Goal: Task Accomplishment & Management: Manage account settings

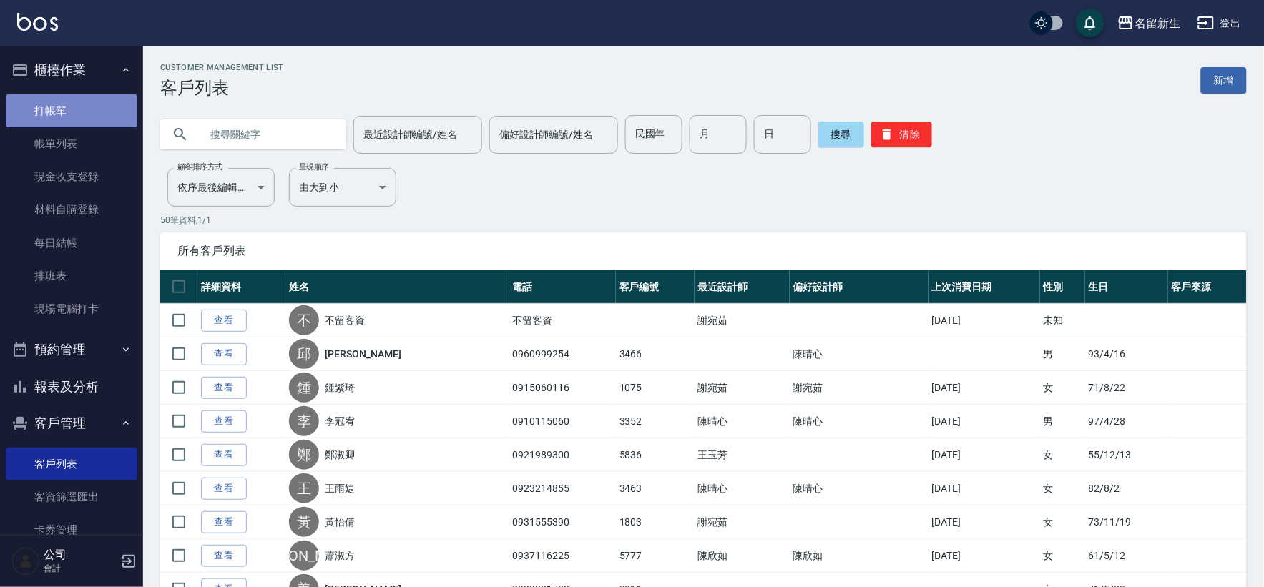
click at [94, 122] on link "打帳單" at bounding box center [72, 110] width 132 height 33
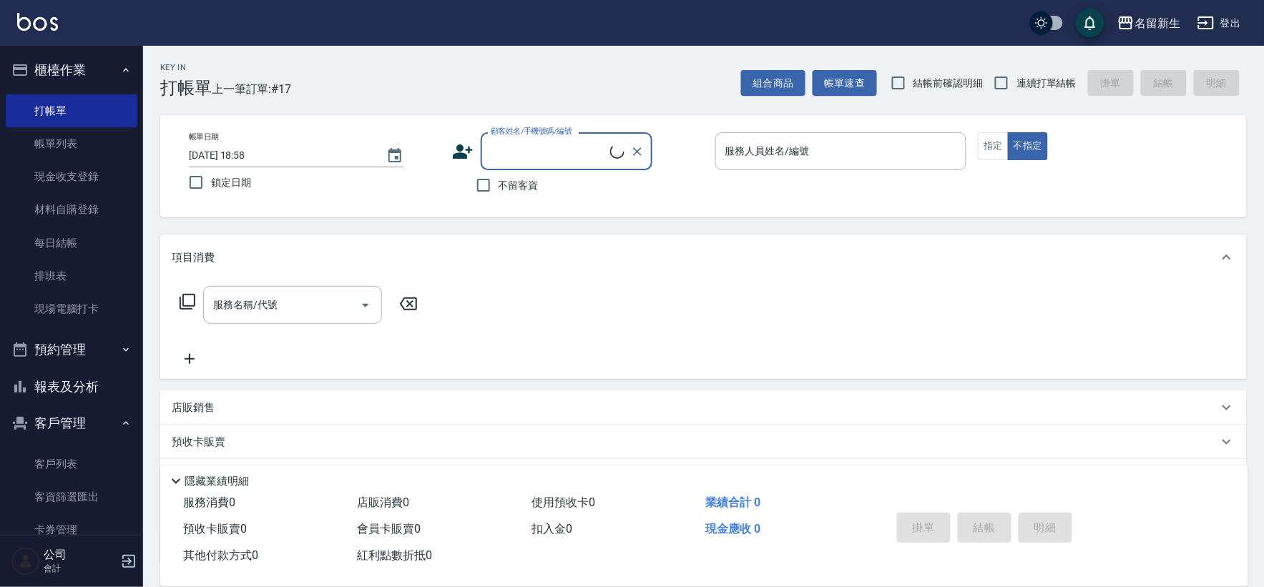
click at [551, 162] on input "顧客姓名/手機號碼/編號" at bounding box center [548, 151] width 123 height 25
type input "[PERSON_NAME]/0960999254/3466"
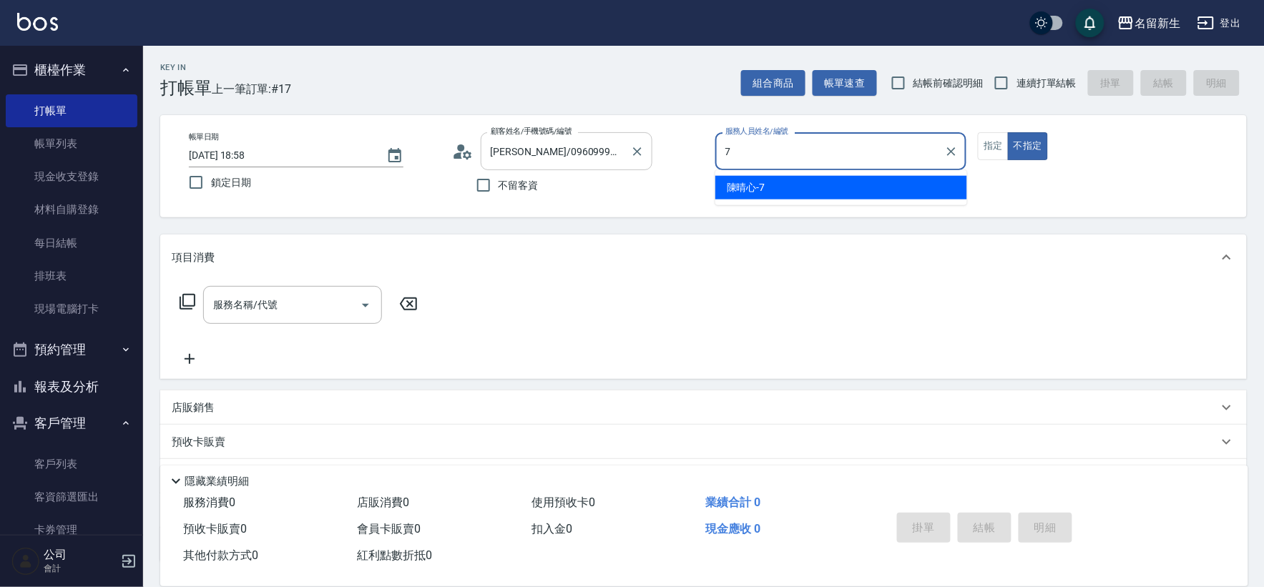
type input "7"
type button "false"
type input "[PERSON_NAME]-7"
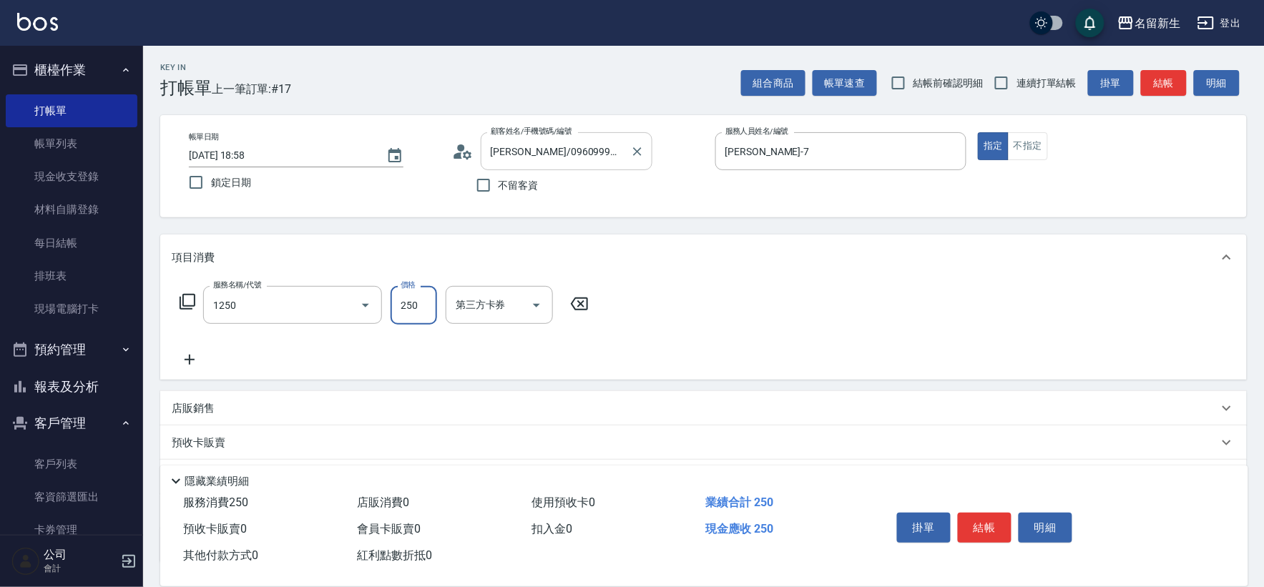
type input "洗髮250(1250)"
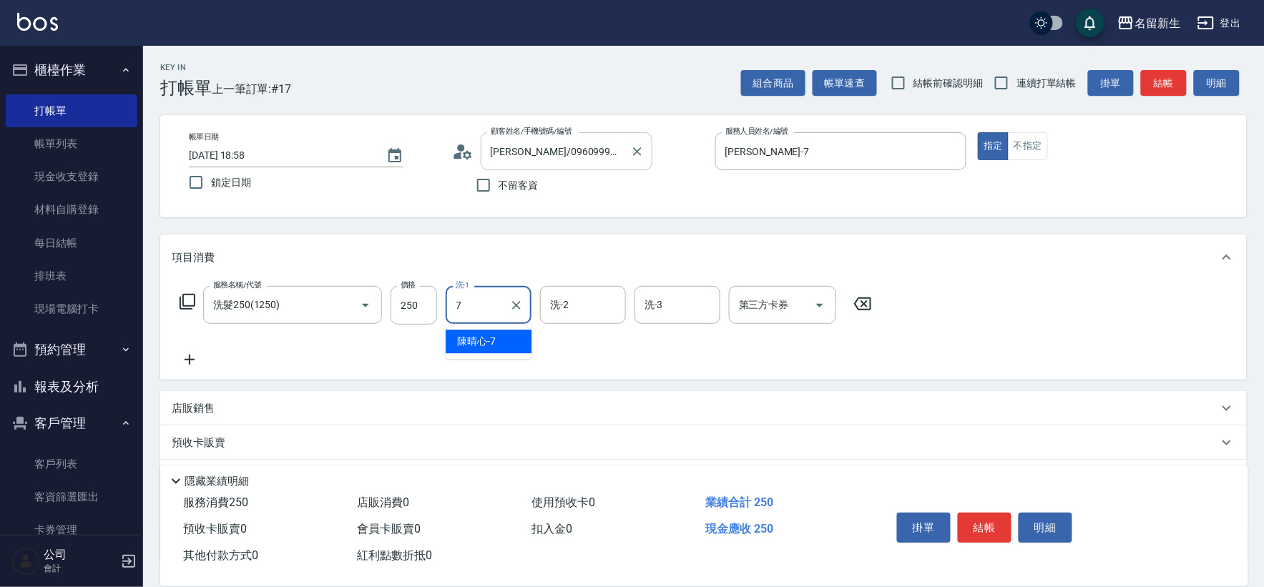
type input "[PERSON_NAME]-7"
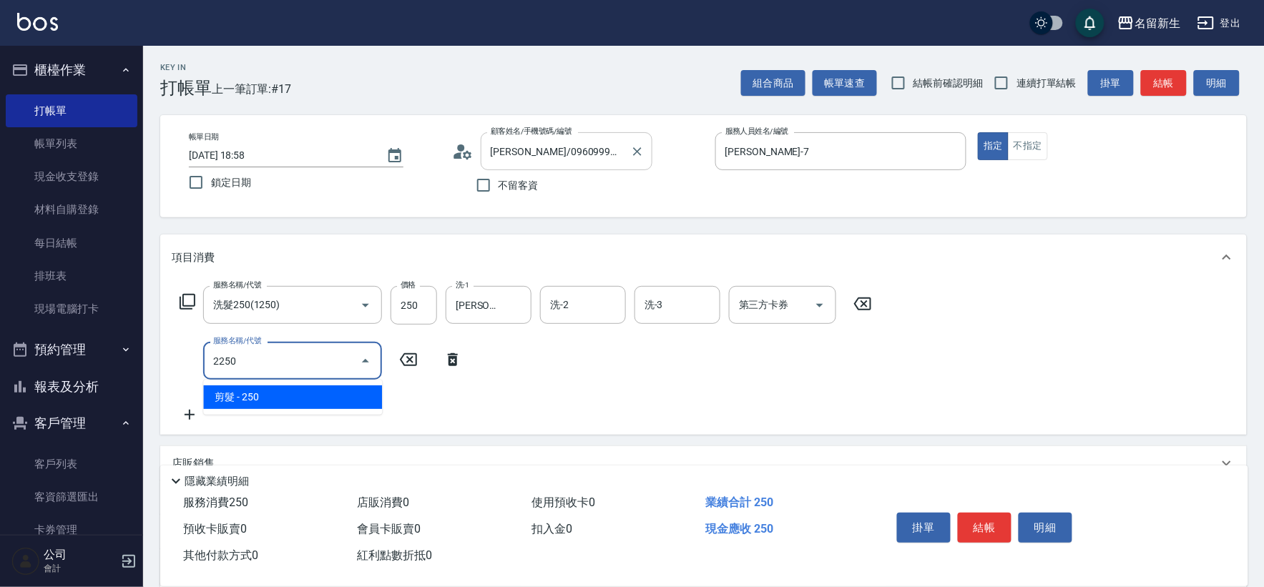
type input "剪髮(2250)"
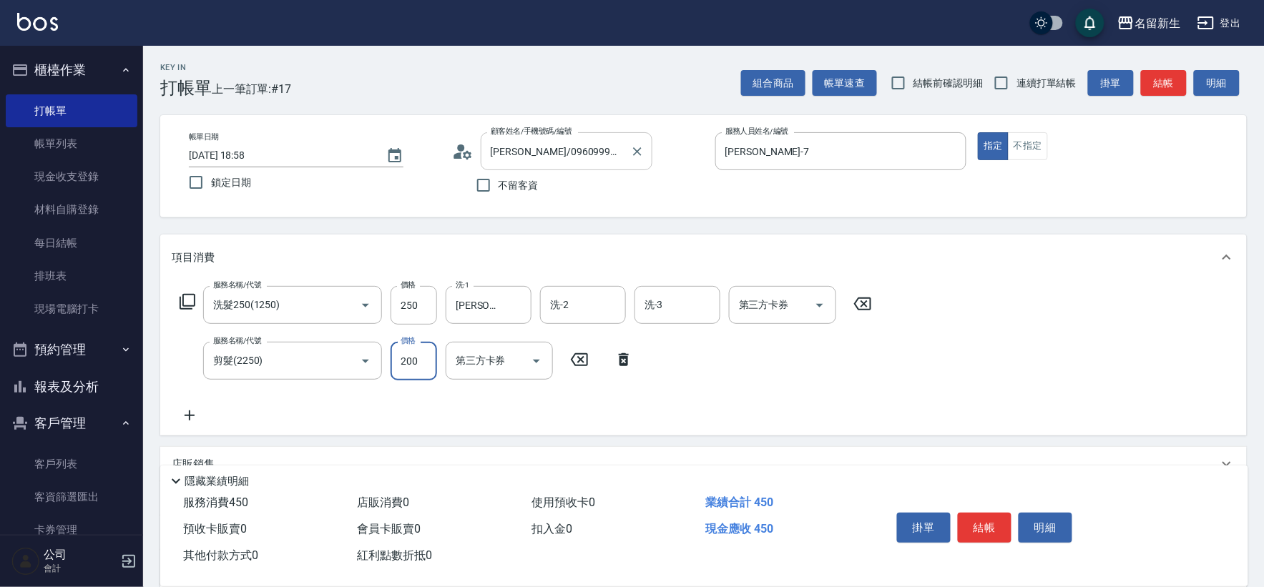
type input "200"
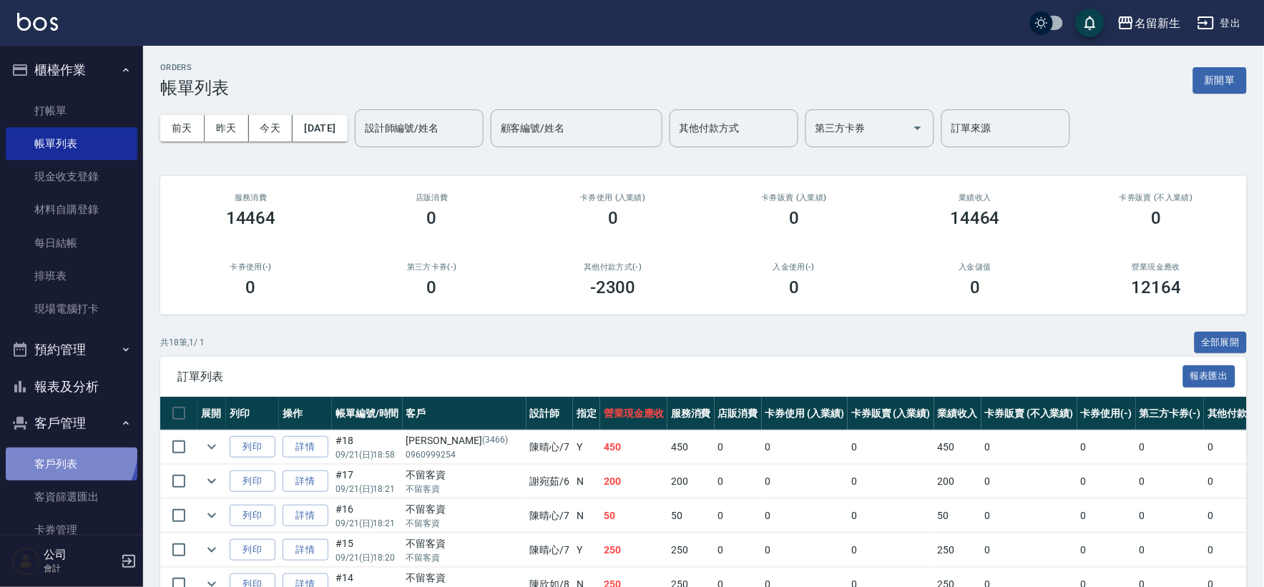
click at [58, 448] on link "客戶列表" at bounding box center [72, 464] width 132 height 33
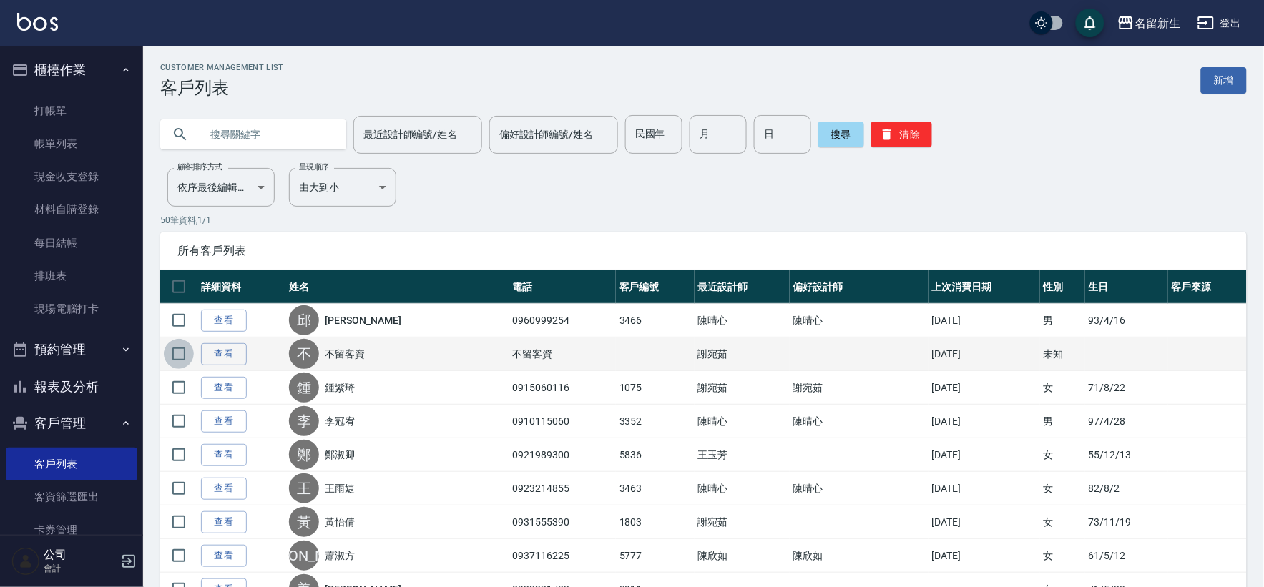
click at [187, 355] on input "checkbox" at bounding box center [179, 354] width 30 height 30
checkbox input "true"
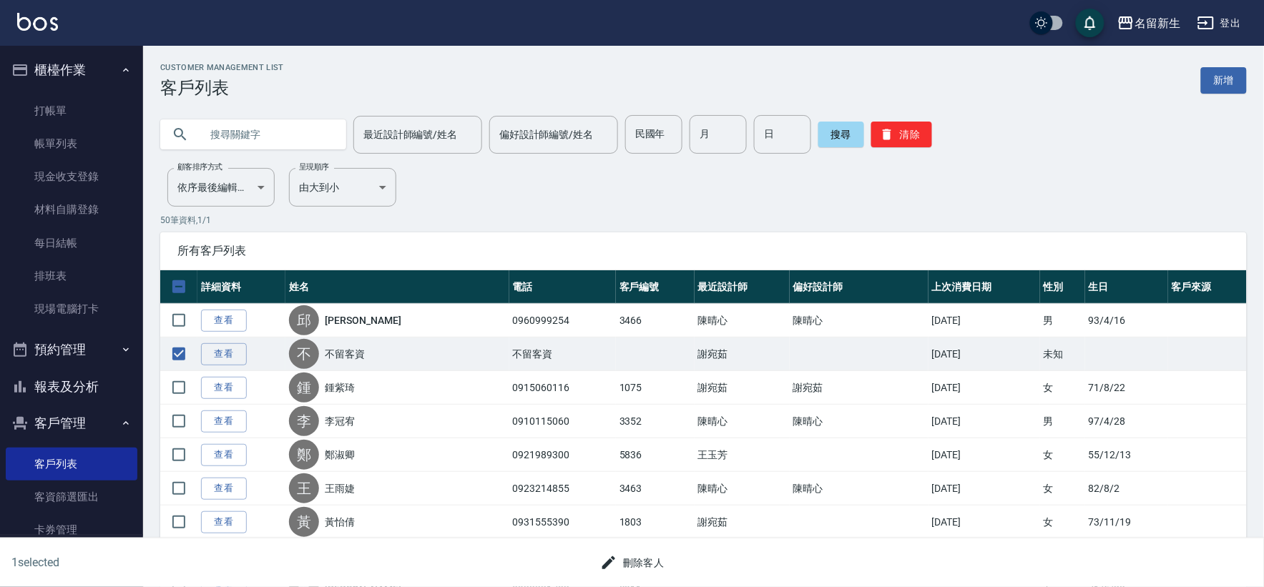
click at [632, 574] on button "刪除客人" at bounding box center [632, 563] width 76 height 26
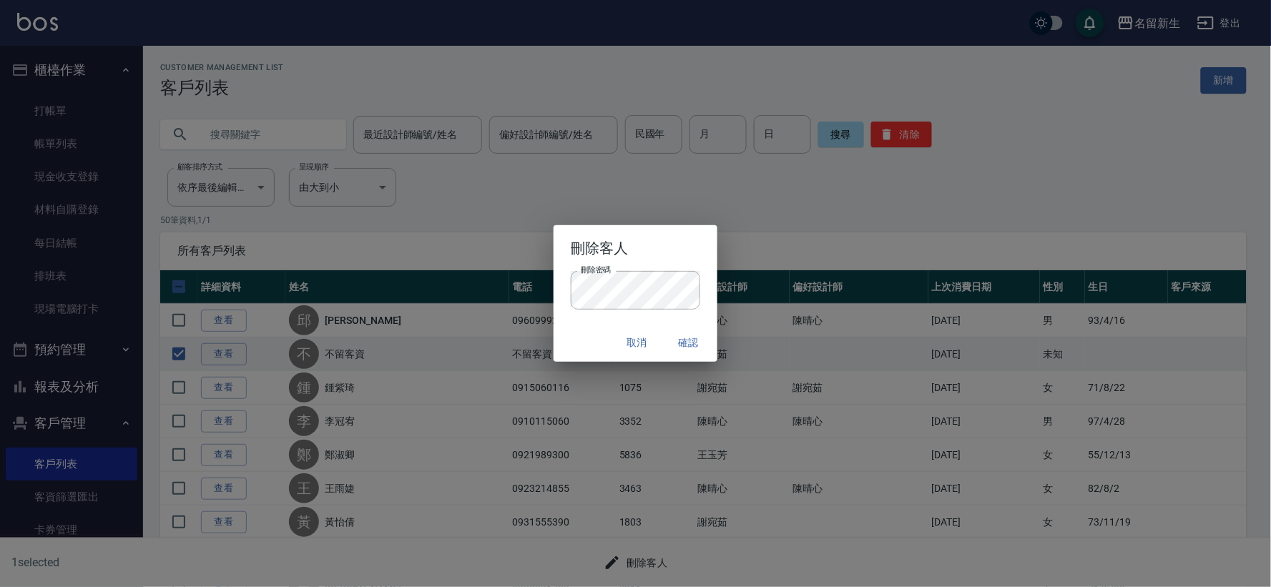
click at [596, 290] on div "刪除密碼 刪除密碼" at bounding box center [635, 290] width 129 height 39
drag, startPoint x: 596, startPoint y: 290, endPoint x: 513, endPoint y: 312, distance: 85.9
click at [513, 312] on div "刪除客人 刪除密碼 刪除密碼 取消 確認" at bounding box center [635, 293] width 1271 height 587
click at [697, 352] on button "確認" at bounding box center [689, 343] width 46 height 26
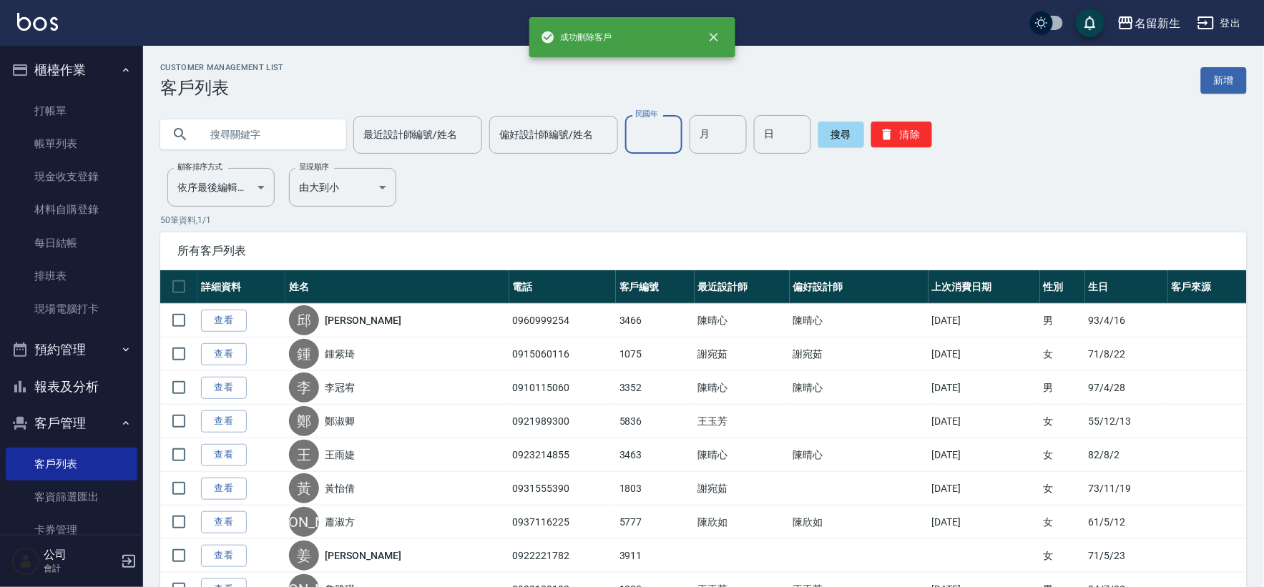
click at [634, 127] on input "民國年" at bounding box center [653, 134] width 57 height 39
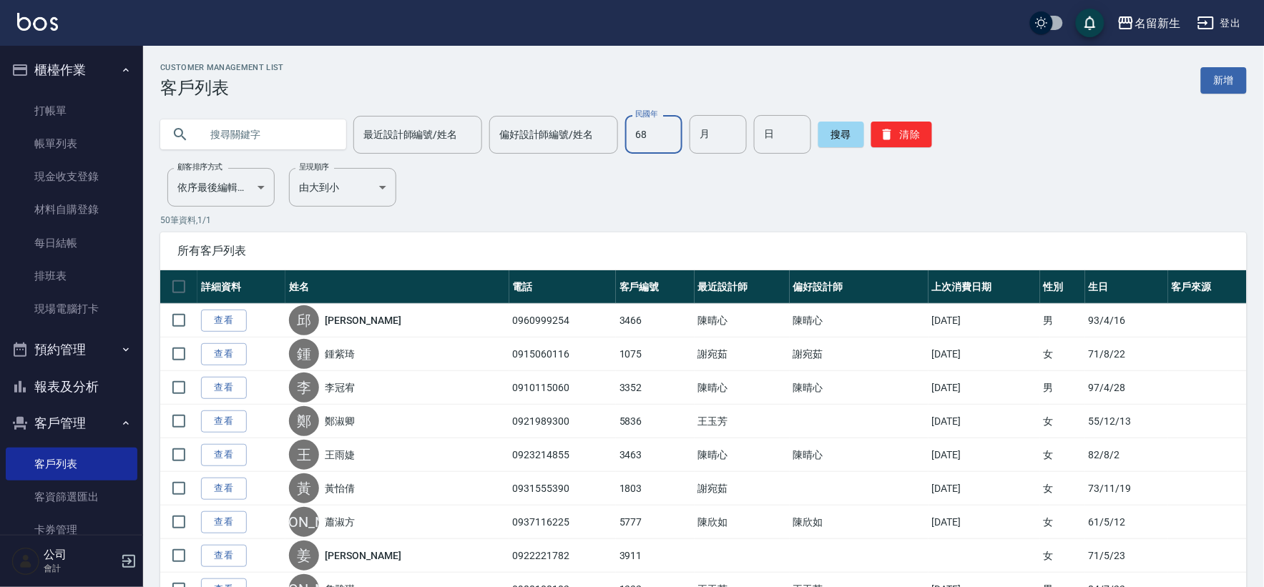
type input "68"
type input "07"
type input "03"
